Goal: Task Accomplishment & Management: Complete application form

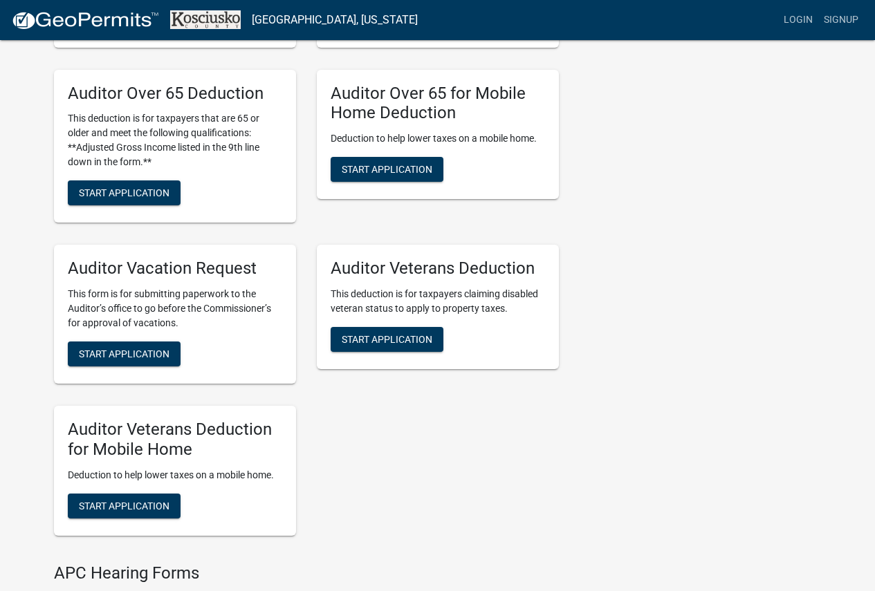
scroll to position [1106, 0]
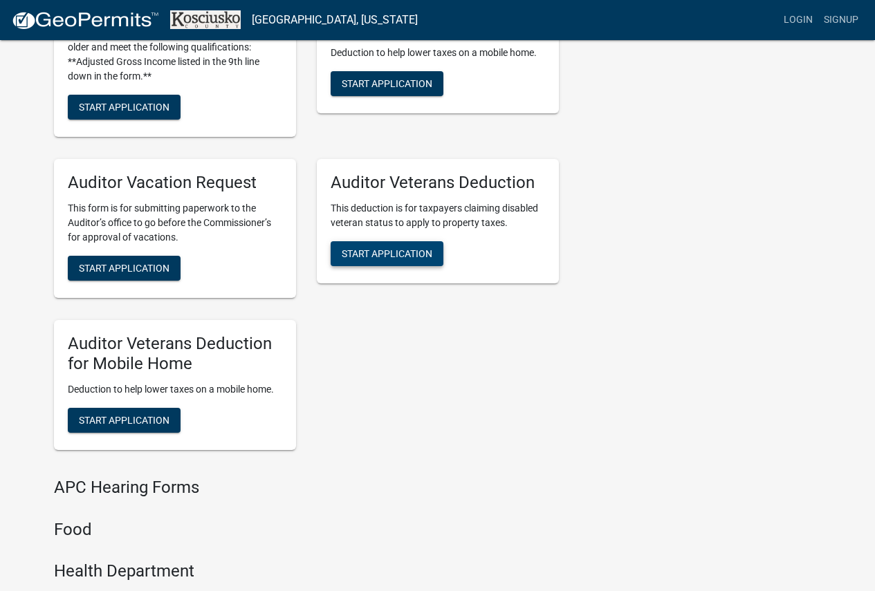
click at [357, 250] on span "Start Application" at bounding box center [387, 253] width 91 height 11
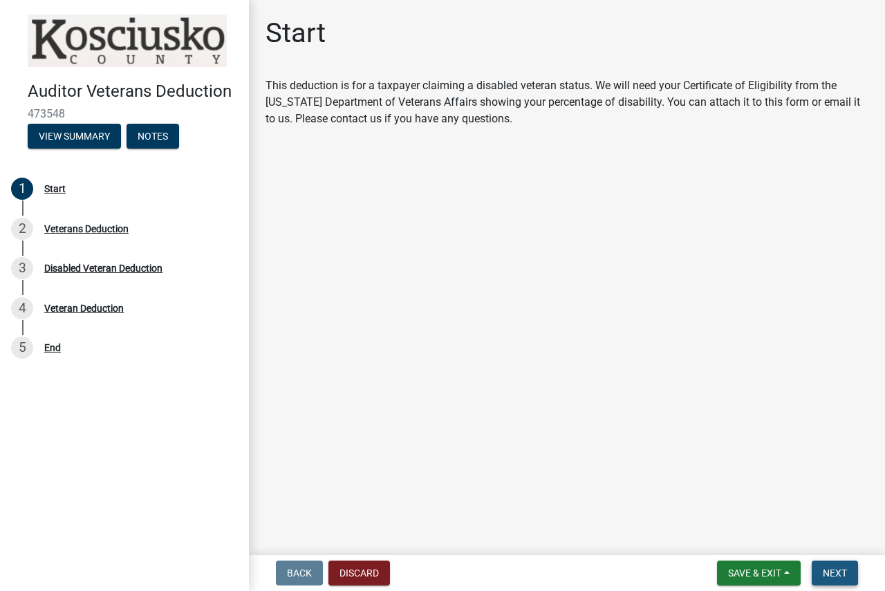
click at [838, 571] on span "Next" at bounding box center [835, 573] width 24 height 11
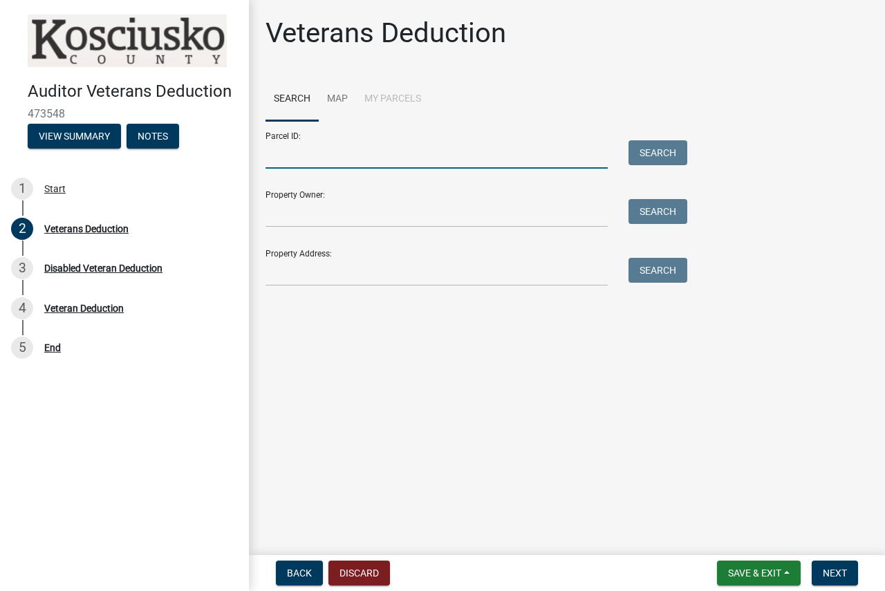
click at [375, 159] on input "Parcel ID:" at bounding box center [437, 154] width 342 height 28
click at [277, 158] on input "Parcel ID:" at bounding box center [437, 154] width 342 height 28
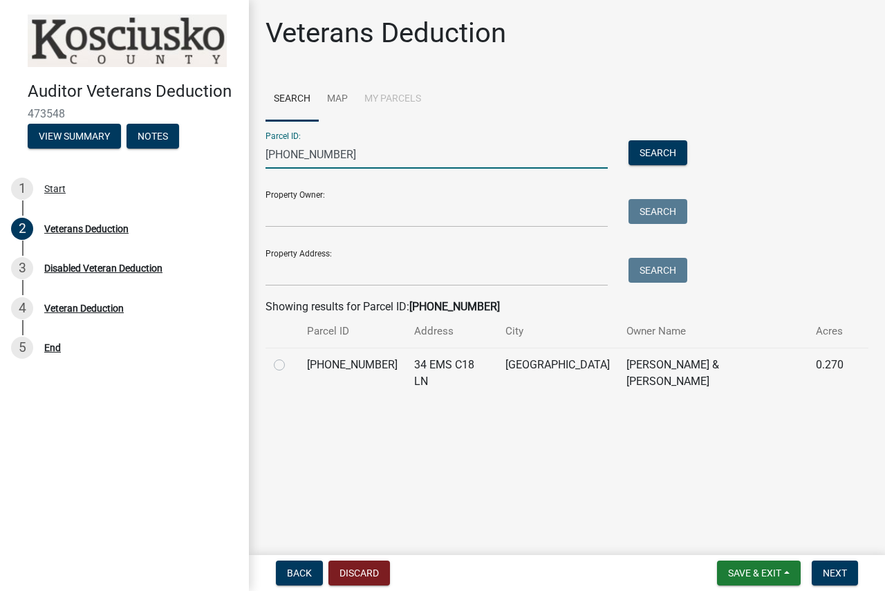
type input "[PHONE_NUMBER]"
click at [285, 369] on div at bounding box center [282, 365] width 17 height 17
click at [290, 357] on label at bounding box center [290, 357] width 0 height 0
click at [290, 366] on input "radio" at bounding box center [294, 361] width 9 height 9
radio input "true"
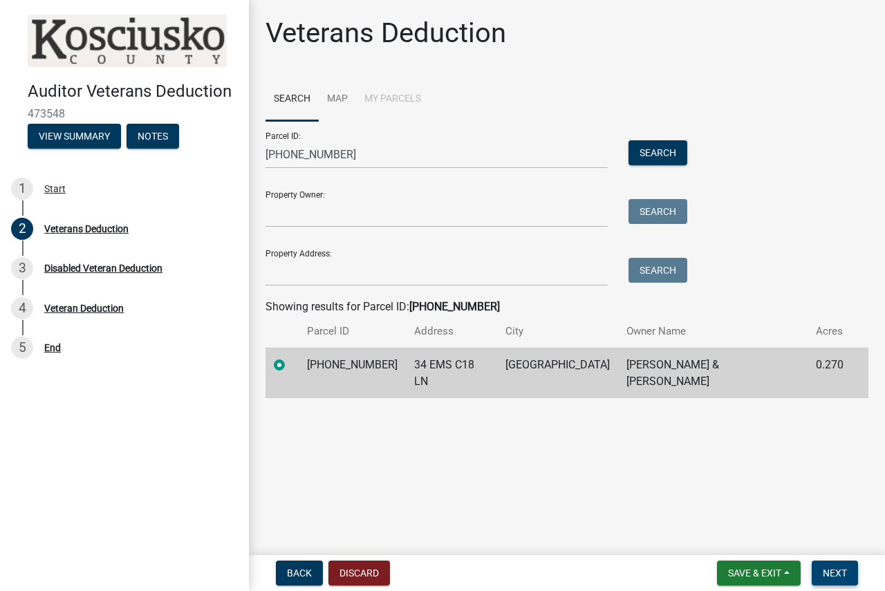
click at [834, 572] on span "Next" at bounding box center [835, 573] width 24 height 11
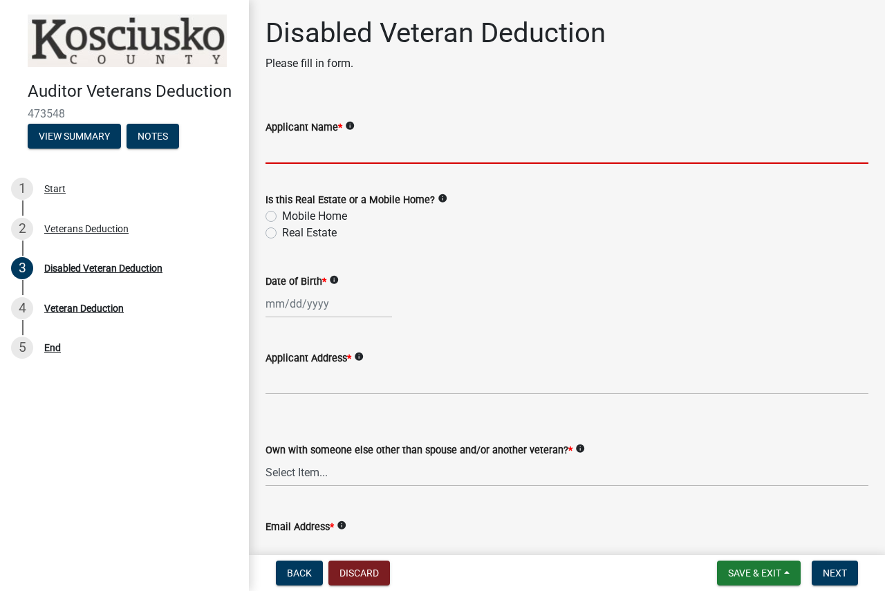
click at [440, 158] on input "Applicant Name *" at bounding box center [567, 150] width 603 height 28
type input "[PERSON_NAME]"
click at [282, 235] on label "Real Estate" at bounding box center [309, 233] width 55 height 17
click at [282, 234] on input "Real Estate" at bounding box center [286, 229] width 9 height 9
radio input "true"
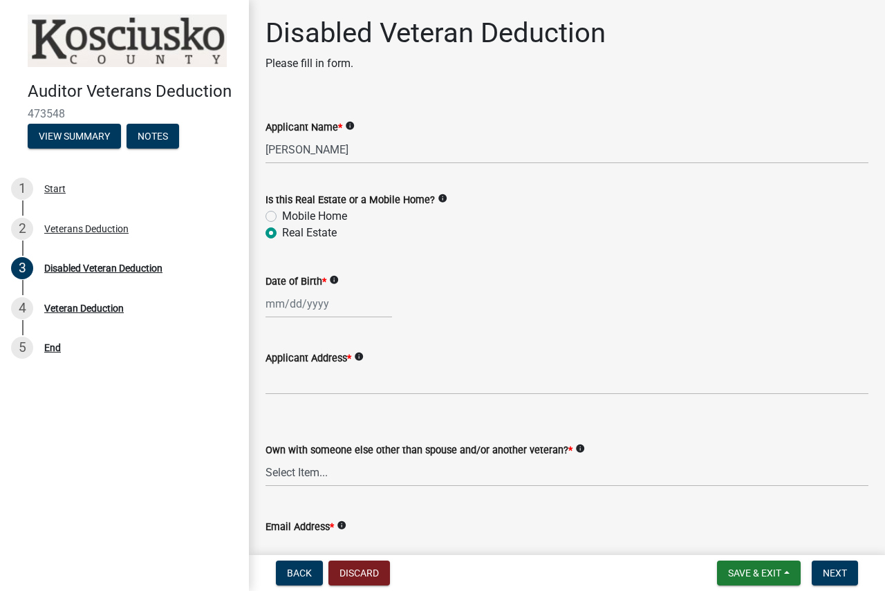
click at [296, 306] on div at bounding box center [329, 304] width 127 height 28
select select "9"
select select "2025"
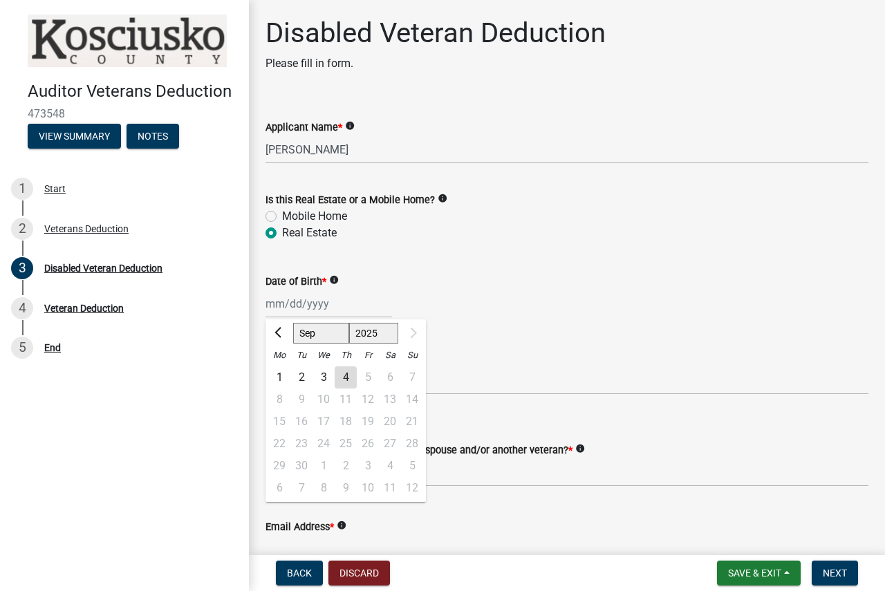
click at [341, 380] on div "4" at bounding box center [346, 378] width 22 height 22
type input "[DATE]"
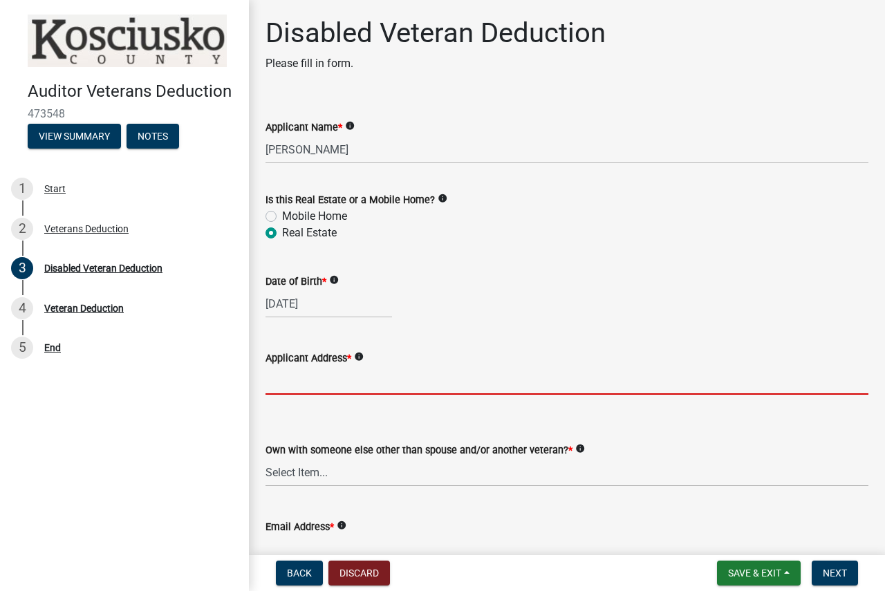
click at [334, 387] on input "Applicant Address *" at bounding box center [567, 381] width 603 height 28
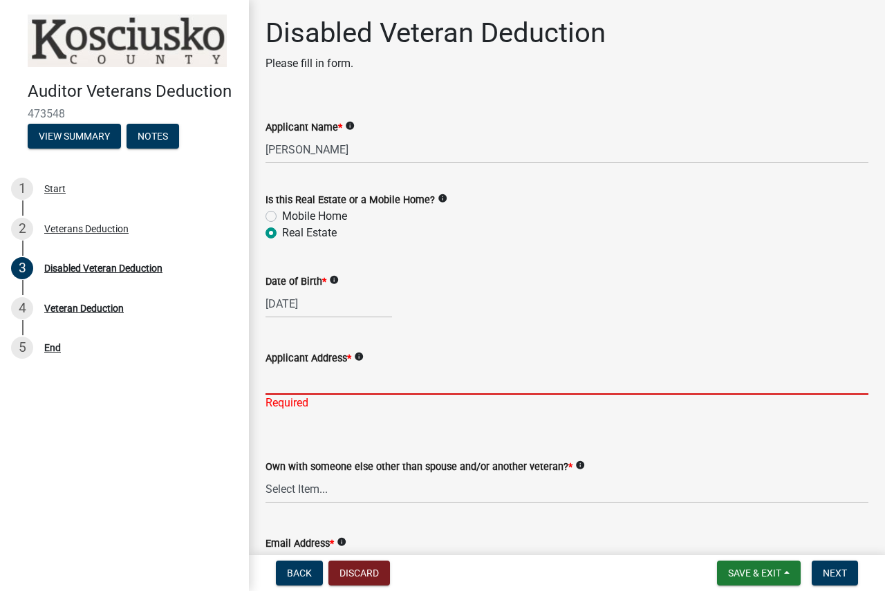
click at [279, 384] on input "Applicant Address *" at bounding box center [567, 381] width 603 height 28
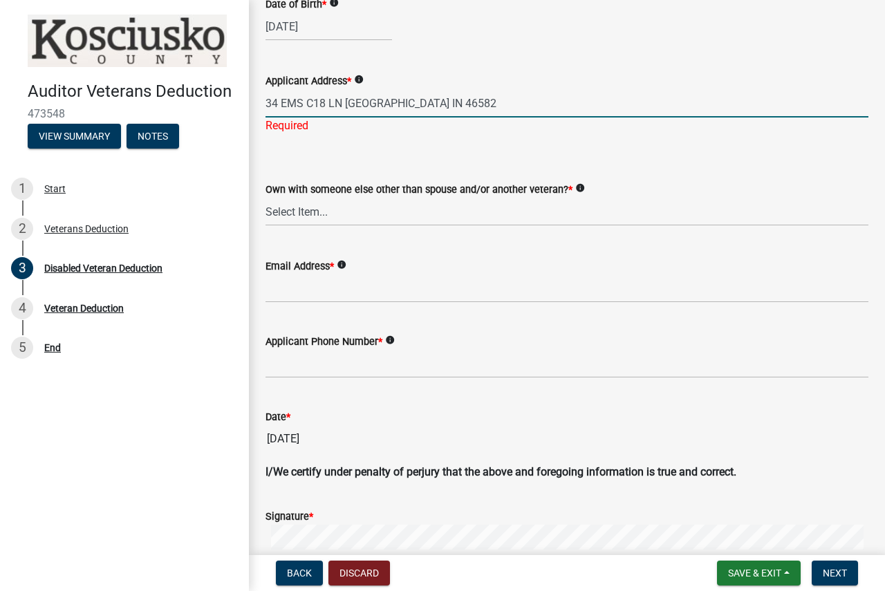
scroll to position [346, 0]
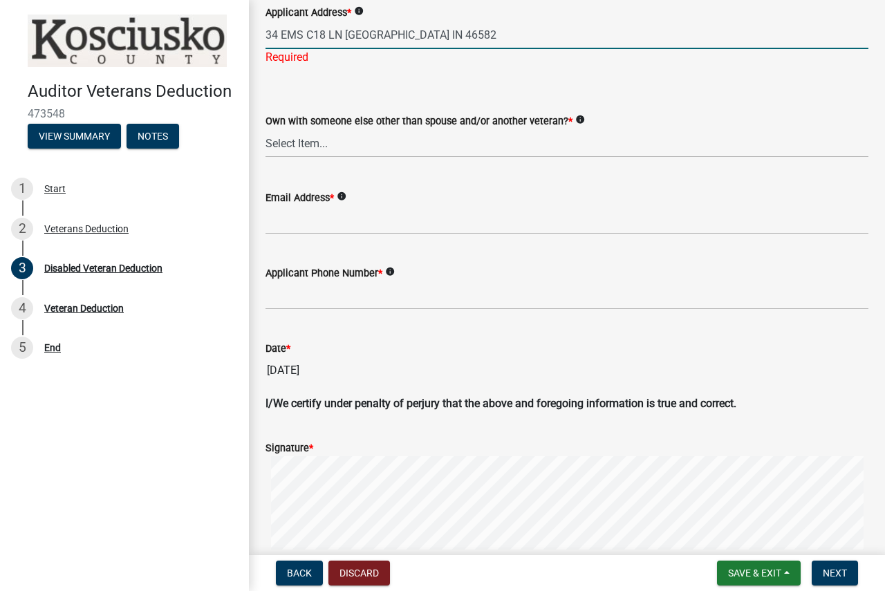
type input "34 EMS C18 LN [GEOGRAPHIC_DATA] IN 46582"
click at [329, 143] on wm-data-entity-input "Own with someone else other than spouse and/or another veteran? * info Select I…" at bounding box center [567, 123] width 603 height 93
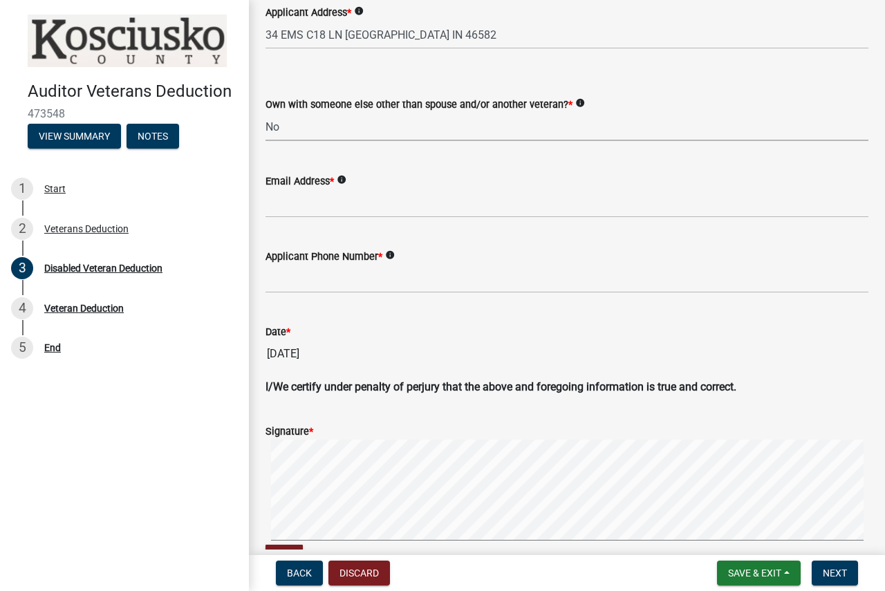
click at [266, 113] on select "Select Item... Yes No" at bounding box center [567, 127] width 603 height 28
select select "36a12cd3-102c-4844-8c55-94b88fe470ab"
click at [305, 207] on input "Email Address *" at bounding box center [567, 203] width 603 height 28
type input "[EMAIL_ADDRESS][DOMAIN_NAME]"
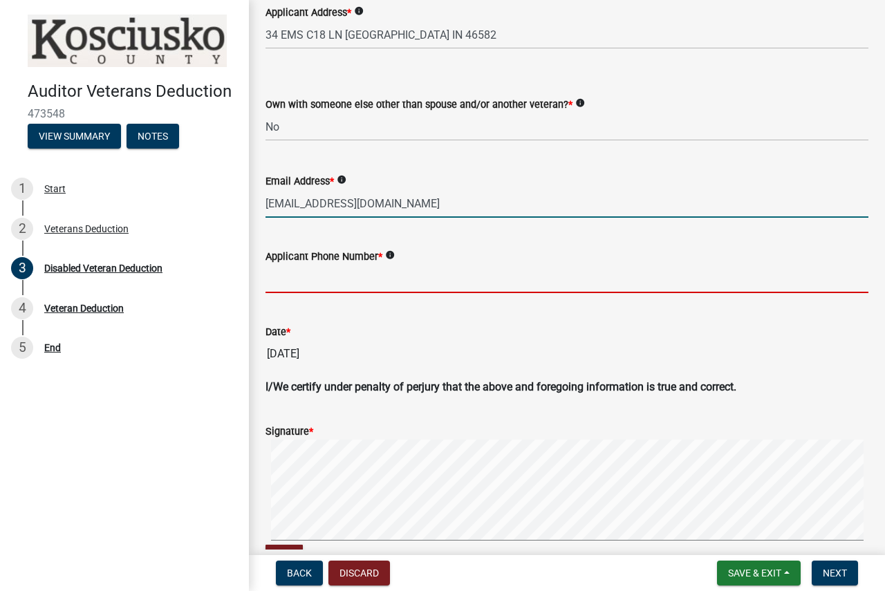
click at [385, 277] on input "Applicant Phone Number *" at bounding box center [567, 279] width 603 height 28
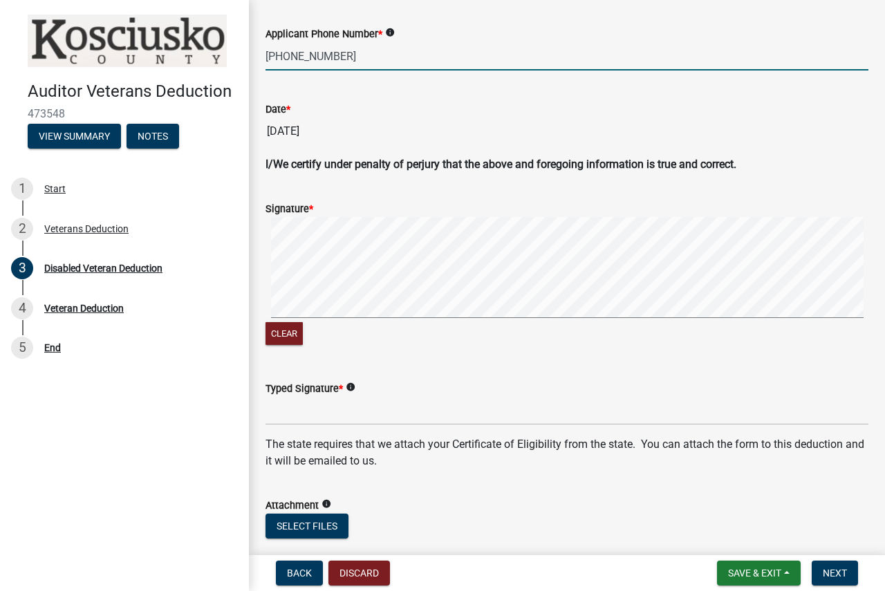
scroll to position [622, 0]
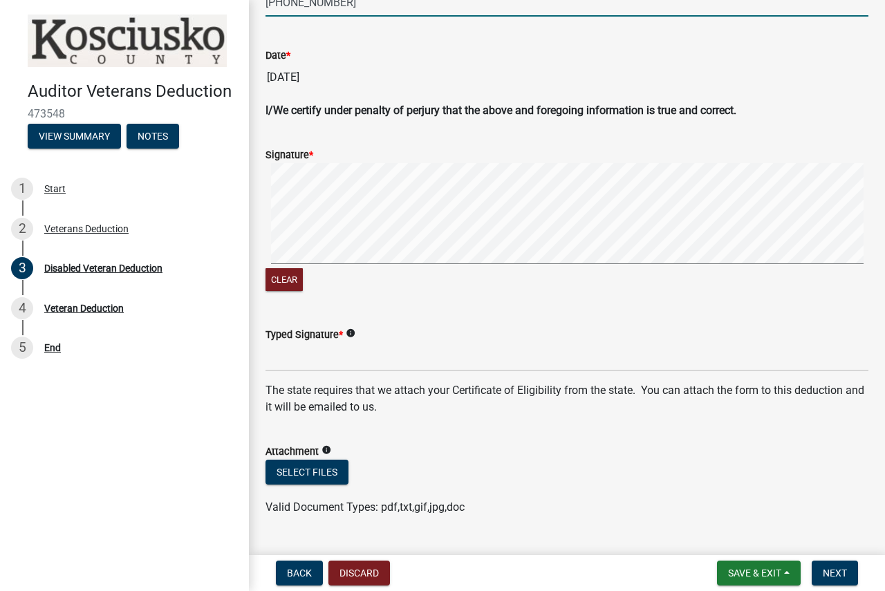
type input "[PHONE_NUMBER]"
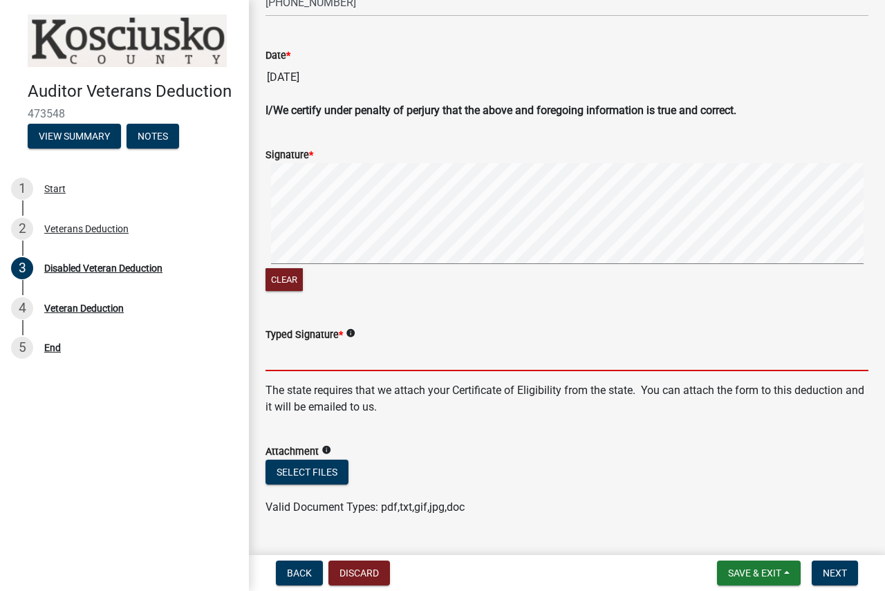
click at [293, 362] on input "Typed Signature *" at bounding box center [567, 357] width 603 height 28
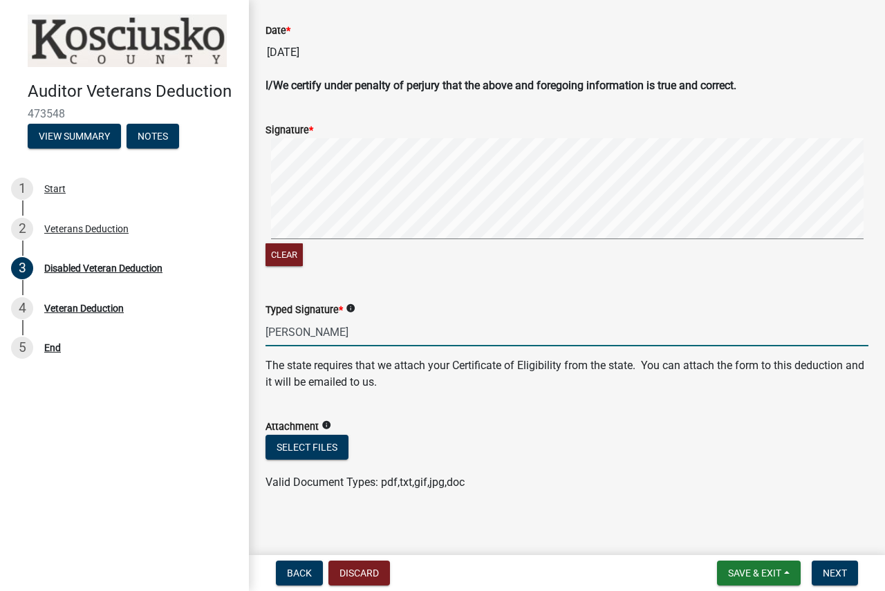
scroll to position [655, 0]
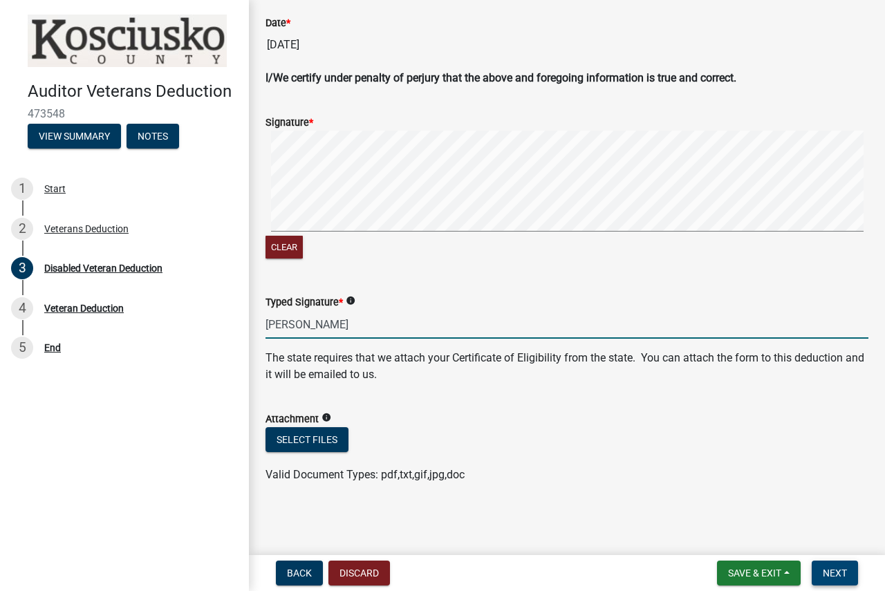
type input "[PERSON_NAME]"
click at [839, 574] on span "Next" at bounding box center [835, 573] width 24 height 11
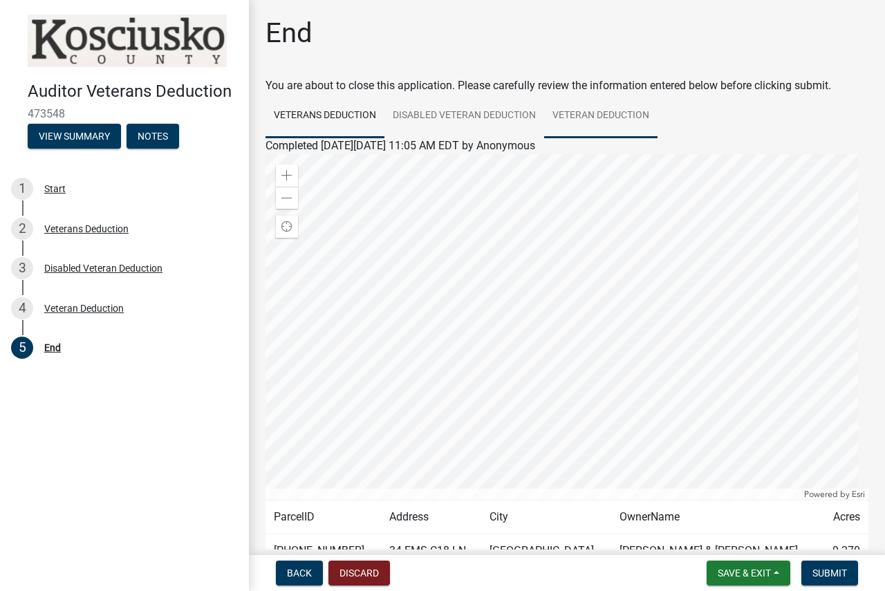
drag, startPoint x: 580, startPoint y: 113, endPoint x: 562, endPoint y: 115, distance: 18.8
click at [580, 113] on link "Veteran Deduction" at bounding box center [600, 116] width 113 height 44
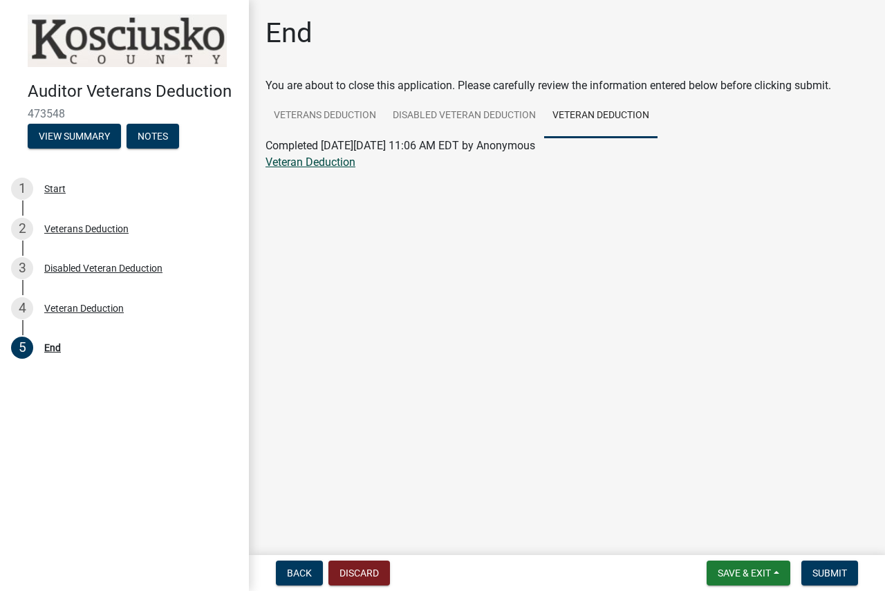
click at [304, 161] on link "Veteran Deduction" at bounding box center [311, 162] width 90 height 13
click at [819, 574] on span "Submit" at bounding box center [830, 573] width 35 height 11
